Goal: Information Seeking & Learning: Check status

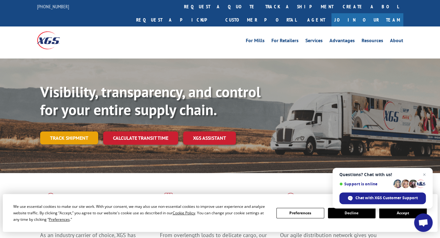
click at [85, 132] on link "Track shipment" at bounding box center [69, 138] width 58 height 13
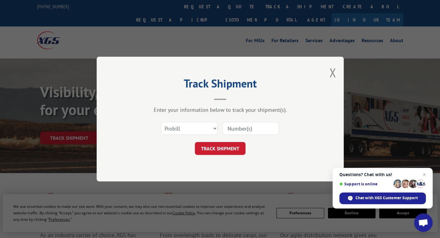
click at [237, 130] on input at bounding box center [250, 128] width 57 height 13
type input "17689736"
click button "TRACK SHIPMENT" at bounding box center [220, 148] width 51 height 13
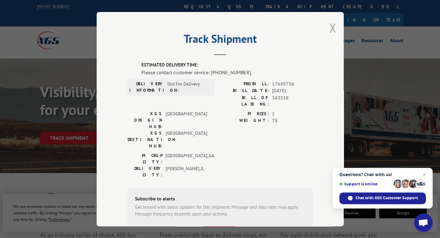
click at [330, 27] on button "Close modal" at bounding box center [332, 28] width 7 height 16
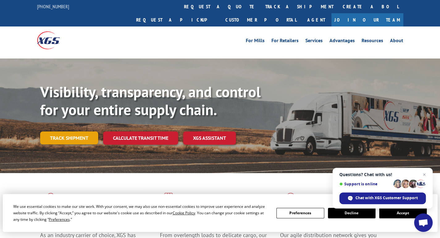
click at [80, 132] on link "Track shipment" at bounding box center [69, 138] width 58 height 13
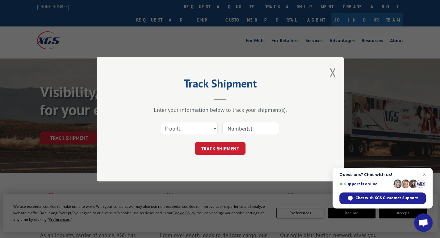
click at [247, 127] on input at bounding box center [250, 128] width 57 height 13
type input "17689735"
click button "TRACK SHIPMENT" at bounding box center [220, 148] width 51 height 13
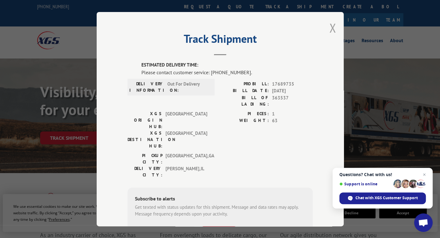
click at [330, 29] on button "Close modal" at bounding box center [332, 28] width 7 height 16
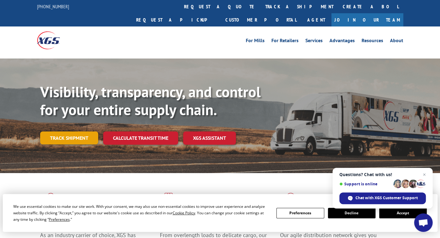
click at [73, 132] on link "Track shipment" at bounding box center [69, 138] width 58 height 13
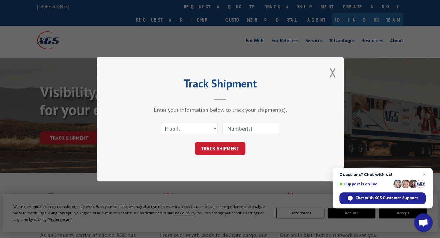
click at [229, 128] on input at bounding box center [250, 128] width 57 height 13
type input "17693819"
click button "TRACK SHIPMENT" at bounding box center [220, 148] width 51 height 13
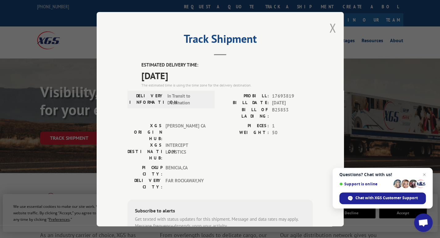
click at [330, 26] on button "Close modal" at bounding box center [332, 28] width 7 height 16
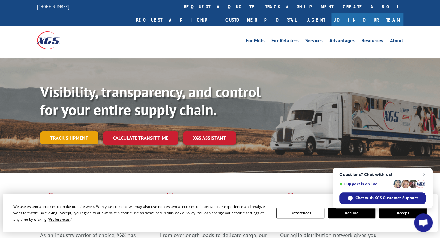
click at [64, 132] on link "Track shipment" at bounding box center [69, 138] width 58 height 13
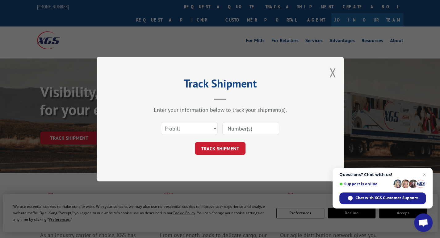
click at [252, 131] on input at bounding box center [250, 128] width 57 height 13
type input "17664426"
click button "TRACK SHIPMENT" at bounding box center [220, 148] width 51 height 13
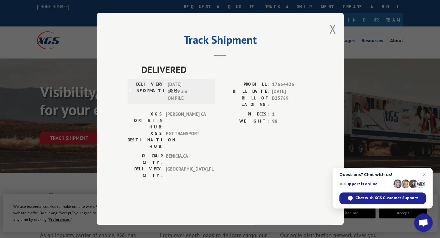
click at [336, 42] on div "Track Shipment DELIVERED DELIVERY INFORMATION: [DATE] 01:09 am ON FILE PROBILL:…" at bounding box center [220, 119] width 247 height 212
click at [330, 37] on button "Close modal" at bounding box center [332, 29] width 7 height 16
